Goal: Information Seeking & Learning: Learn about a topic

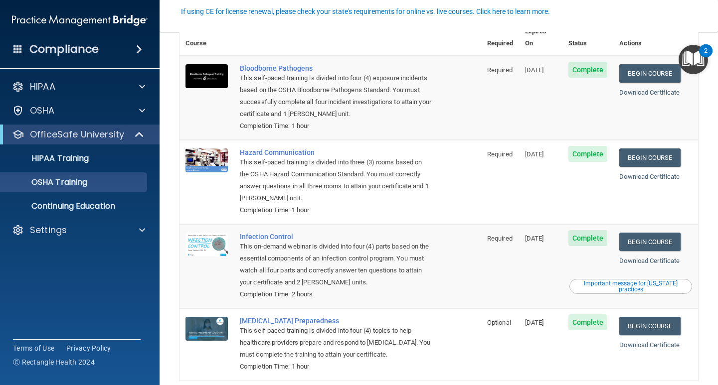
scroll to position [50, 0]
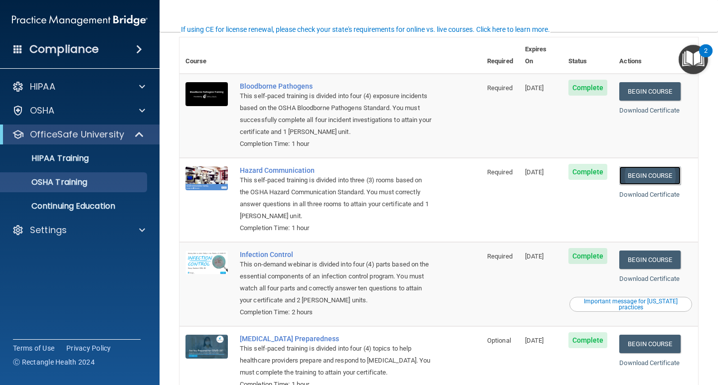
click at [645, 172] on link "Begin Course" at bounding box center [649, 175] width 61 height 18
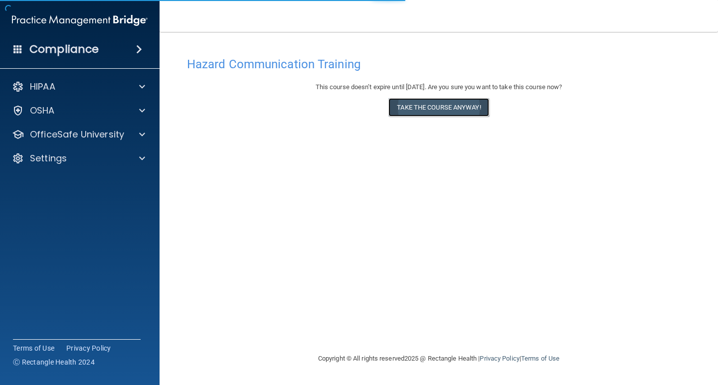
click at [428, 103] on button "Take the course anyway!" at bounding box center [438, 107] width 100 height 18
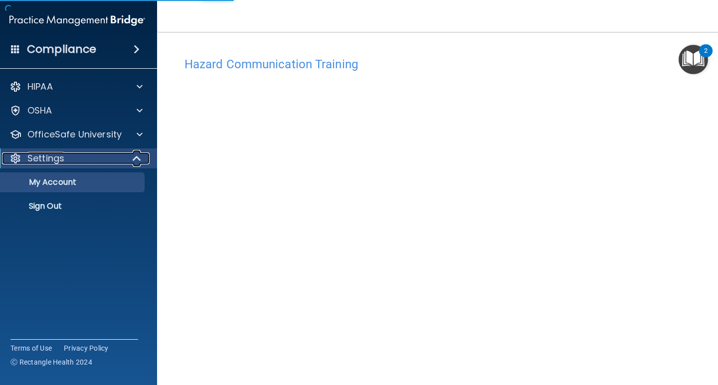
click at [134, 157] on span at bounding box center [138, 159] width 8 height 12
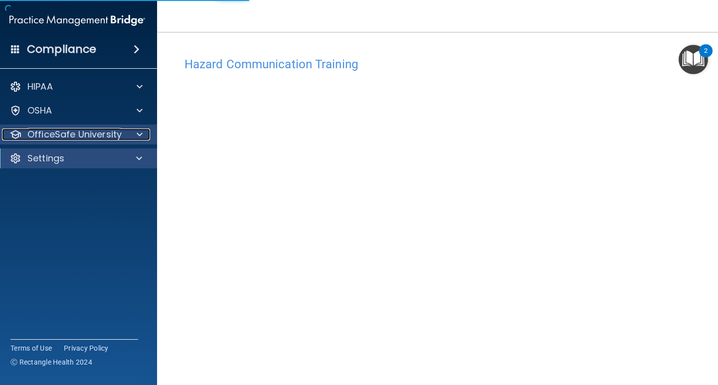
click at [132, 135] on div at bounding box center [138, 135] width 25 height 12
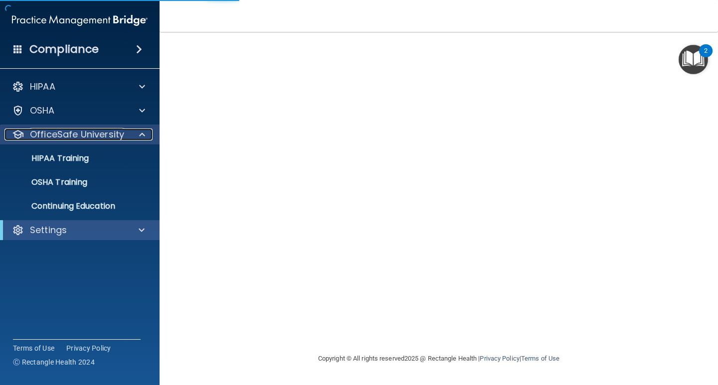
click at [132, 135] on div at bounding box center [140, 135] width 25 height 12
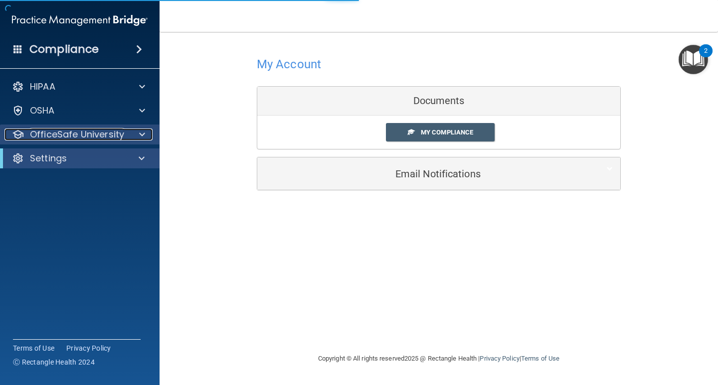
click at [132, 135] on div at bounding box center [140, 135] width 25 height 12
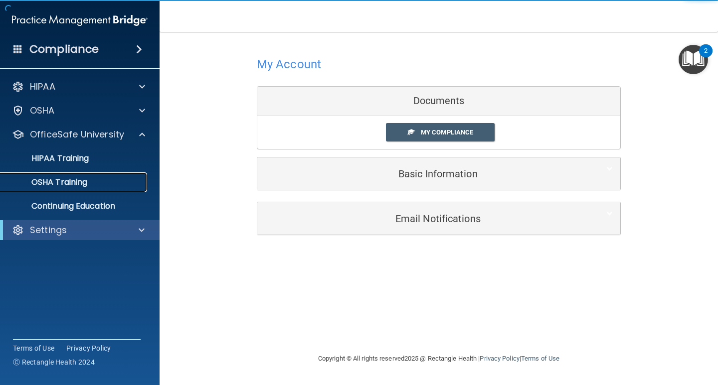
click at [62, 190] on link "OSHA Training" at bounding box center [68, 182] width 157 height 20
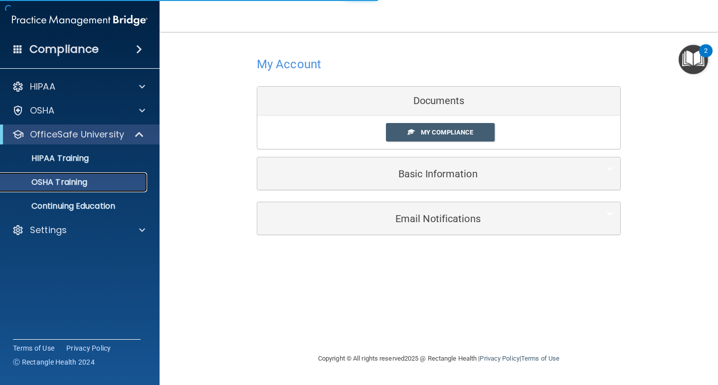
click at [60, 189] on link "OSHA Training" at bounding box center [68, 182] width 157 height 20
click at [53, 181] on p "OSHA Training" at bounding box center [46, 182] width 81 height 10
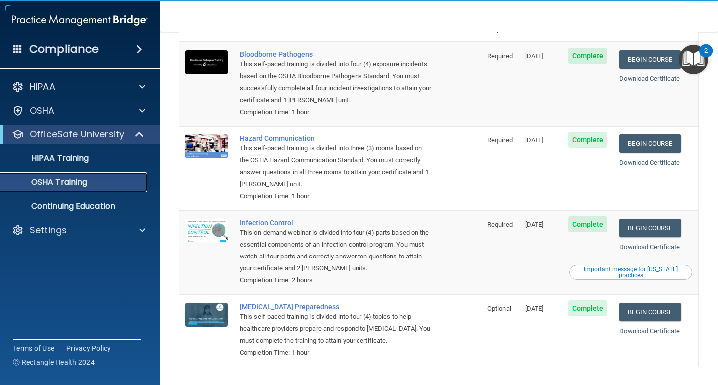
scroll to position [100, 0]
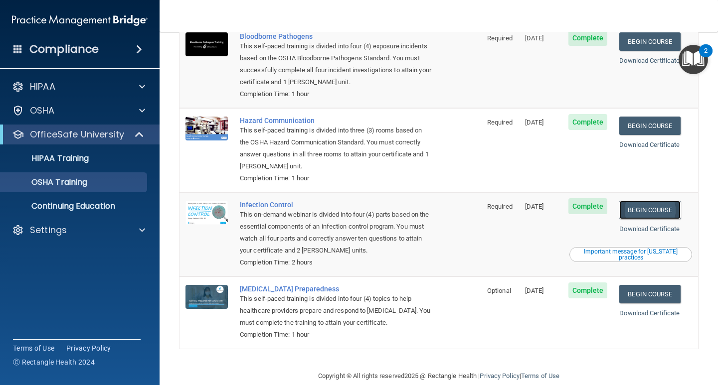
click at [667, 206] on link "Begin Course" at bounding box center [649, 210] width 61 height 18
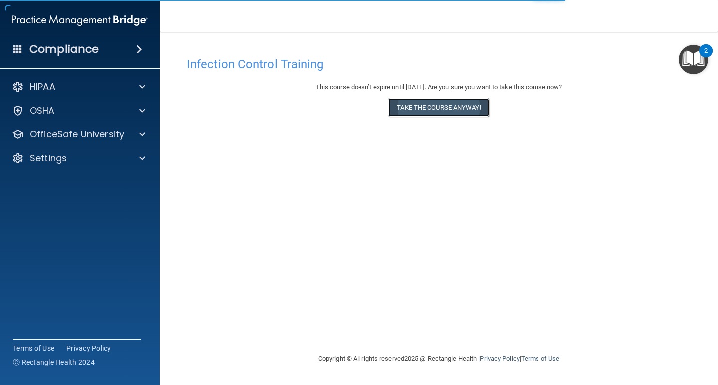
click at [433, 109] on button "Take the course anyway!" at bounding box center [438, 107] width 100 height 18
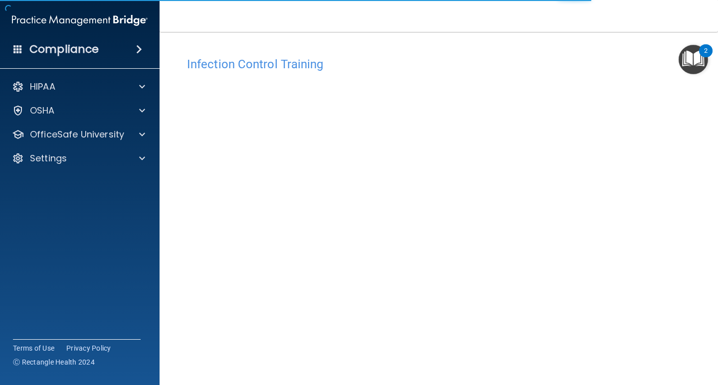
scroll to position [41, 0]
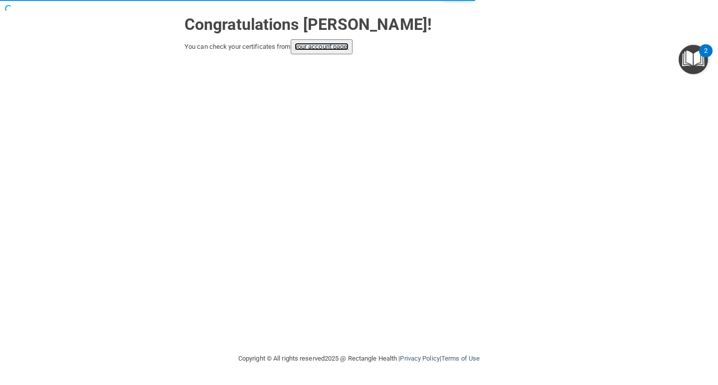
click at [315, 43] on link "your account page!" at bounding box center [322, 46] width 54 height 7
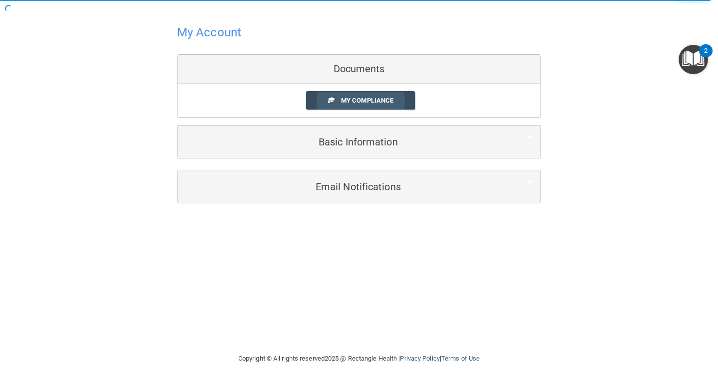
click at [345, 101] on span "My Compliance" at bounding box center [367, 100] width 52 height 7
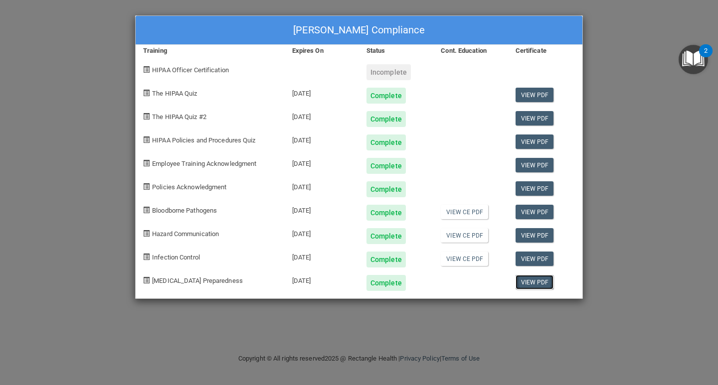
click at [539, 286] on link "View PDF" at bounding box center [534, 282] width 38 height 14
click at [665, 163] on div "Izabelle Craig's Compliance Training Expires On Status Cont. Education Certific…" at bounding box center [359, 192] width 718 height 385
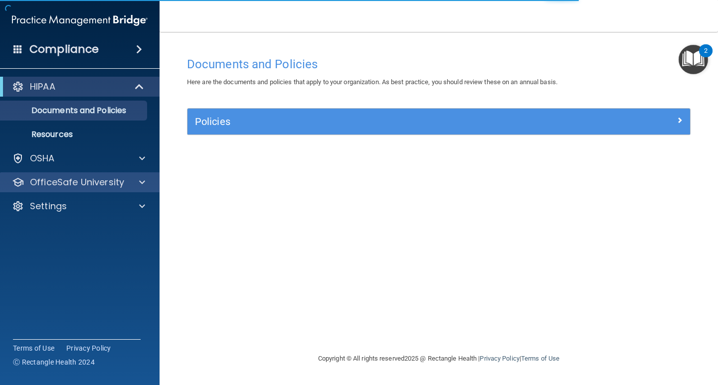
click at [63, 189] on div "OfficeSafe University" at bounding box center [80, 182] width 160 height 20
click at [94, 177] on p "OfficeSafe University" at bounding box center [77, 182] width 94 height 12
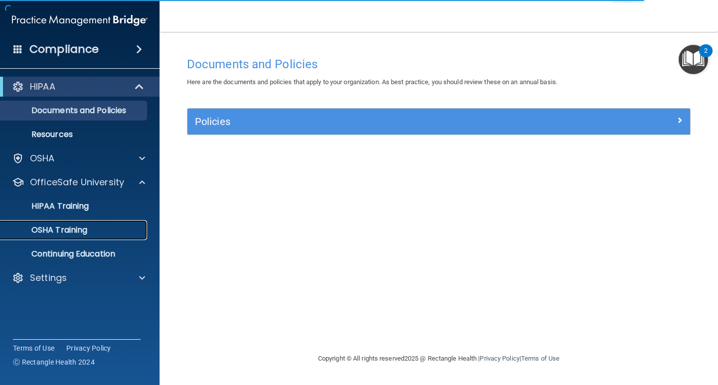
click at [81, 226] on p "OSHA Training" at bounding box center [46, 230] width 81 height 10
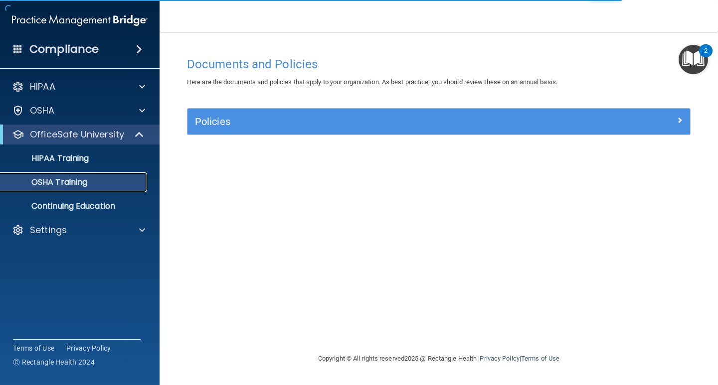
click at [61, 184] on p "OSHA Training" at bounding box center [46, 182] width 81 height 10
click at [56, 177] on p "OSHA Training" at bounding box center [46, 182] width 81 height 10
click at [108, 127] on div "OfficeSafe University" at bounding box center [79, 135] width 159 height 20
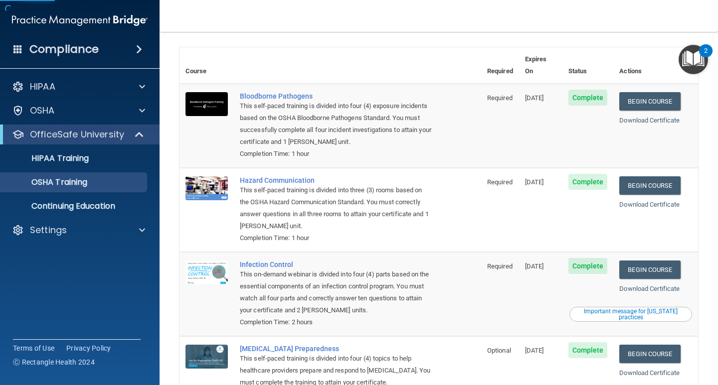
scroll to position [105, 0]
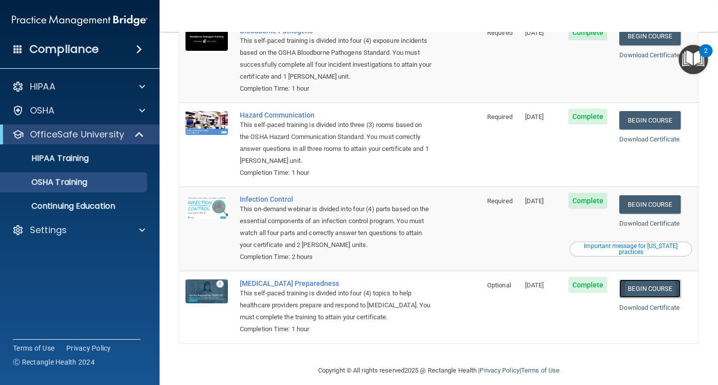
click at [655, 282] on link "Begin Course" at bounding box center [649, 289] width 61 height 18
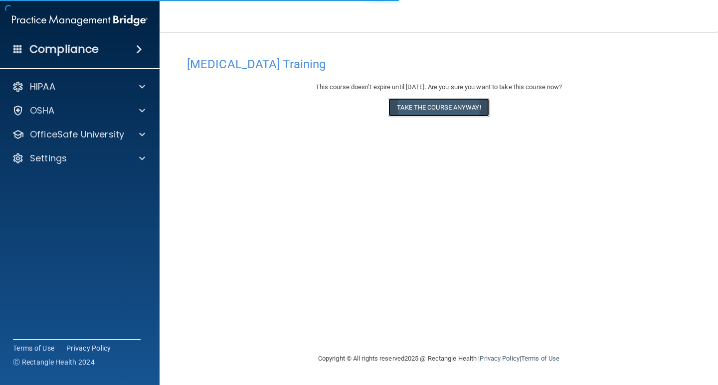
click at [448, 102] on button "Take the course anyway!" at bounding box center [438, 107] width 100 height 18
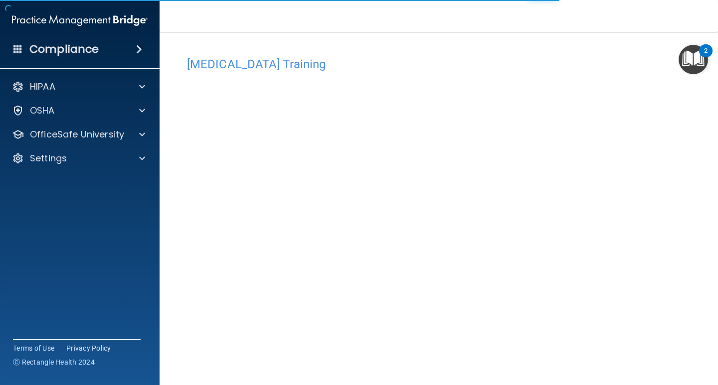
scroll to position [41, 0]
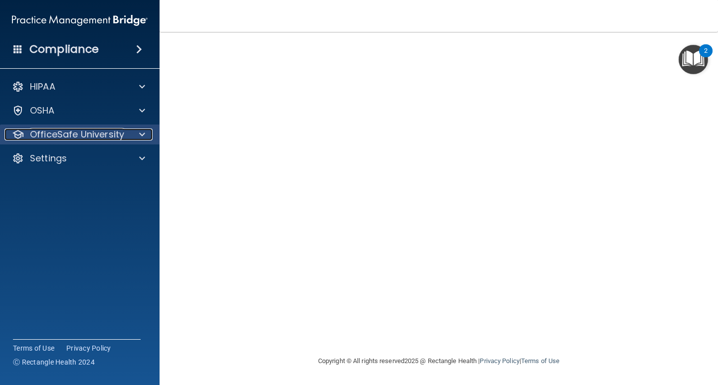
click at [68, 137] on p "OfficeSafe University" at bounding box center [77, 135] width 94 height 12
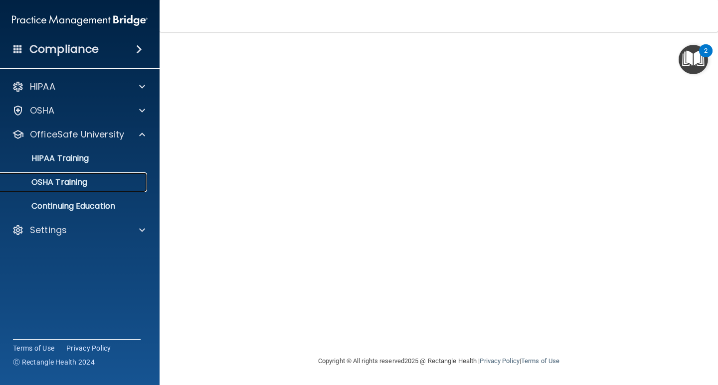
click at [67, 186] on p "OSHA Training" at bounding box center [46, 182] width 81 height 10
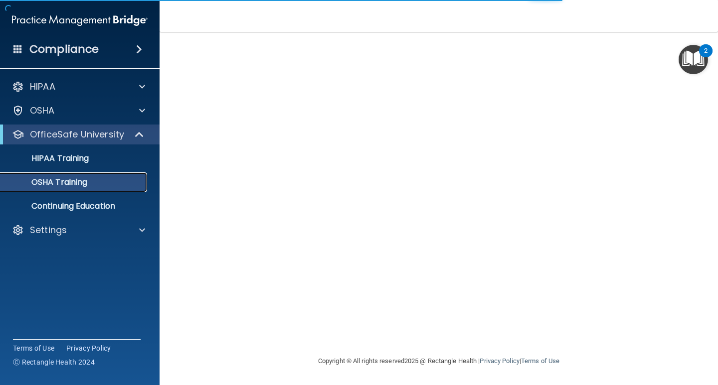
click at [66, 179] on p "OSHA Training" at bounding box center [46, 182] width 81 height 10
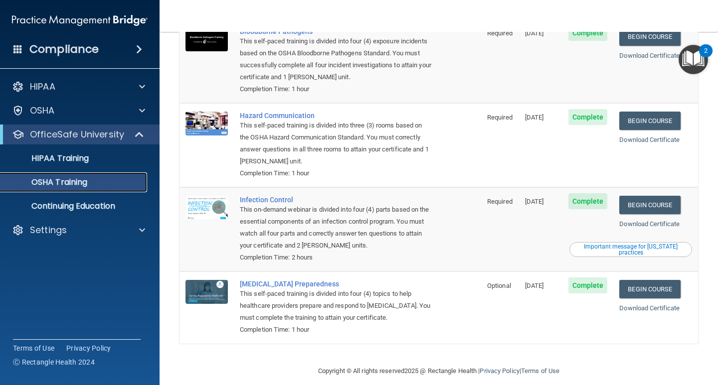
scroll to position [105, 0]
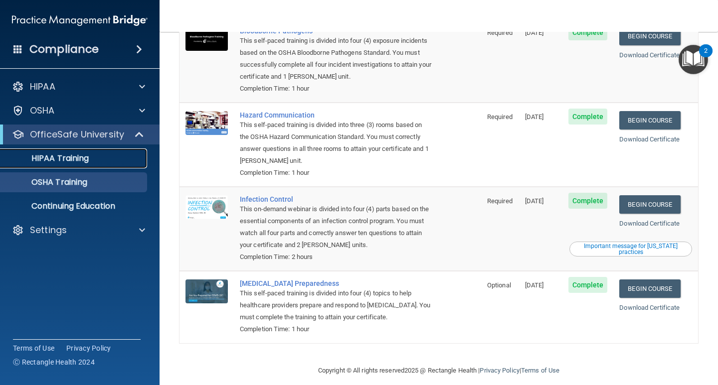
click at [90, 162] on div "HIPAA Training" at bounding box center [74, 159] width 136 height 10
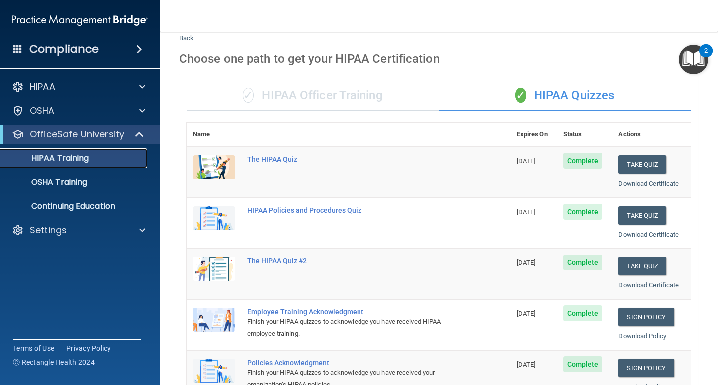
scroll to position [16, 0]
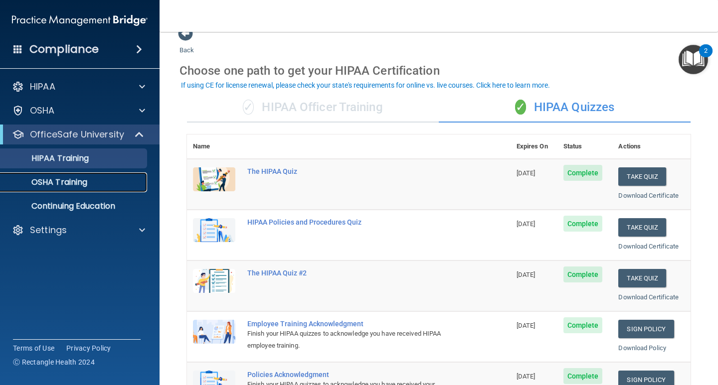
click at [93, 179] on div "OSHA Training" at bounding box center [74, 182] width 136 height 10
